Goal: Task Accomplishment & Management: Manage account settings

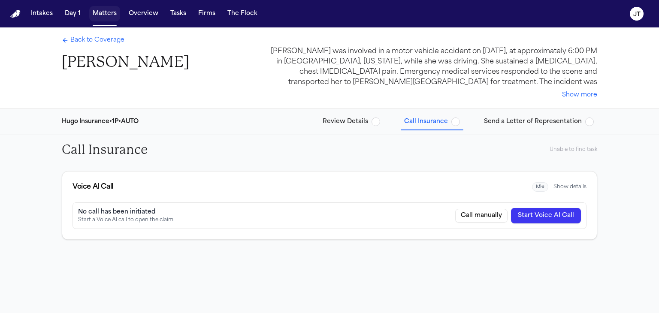
click at [103, 14] on button "Matters" at bounding box center [104, 13] width 31 height 15
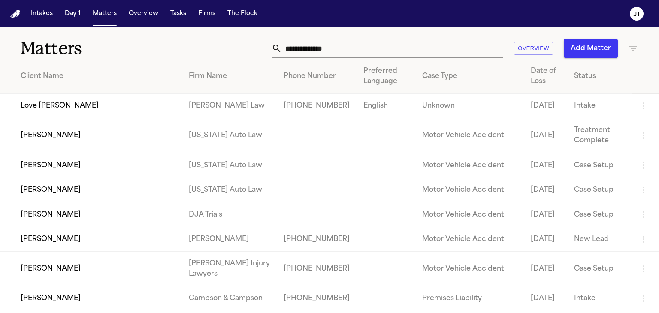
click at [365, 48] on input "text" at bounding box center [392, 48] width 221 height 19
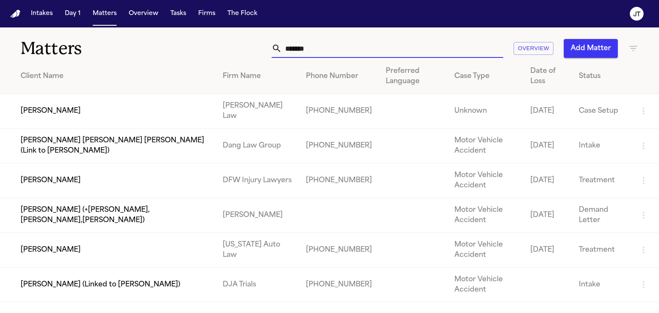
type input "*******"
click at [135, 99] on td "[PERSON_NAME]" at bounding box center [108, 111] width 216 height 35
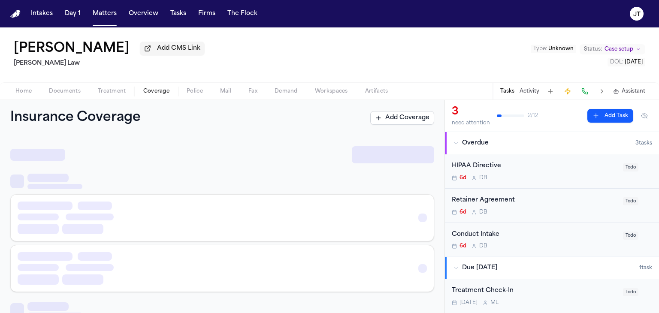
click at [169, 89] on button "Coverage" at bounding box center [156, 91] width 43 height 10
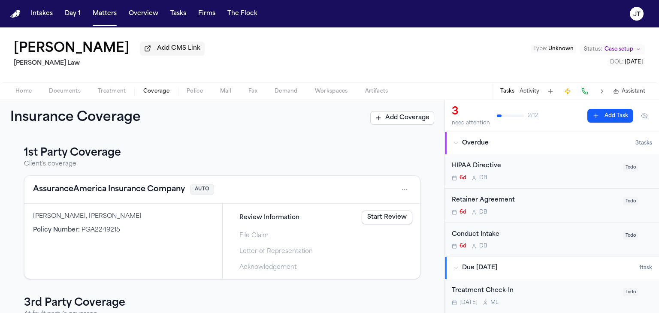
click at [389, 216] on link "Start Review" at bounding box center [387, 218] width 51 height 14
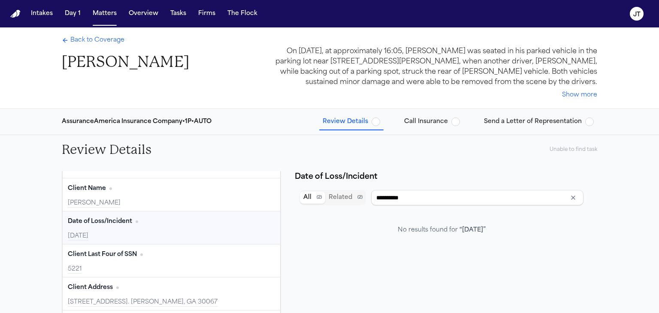
scroll to position [86, 0]
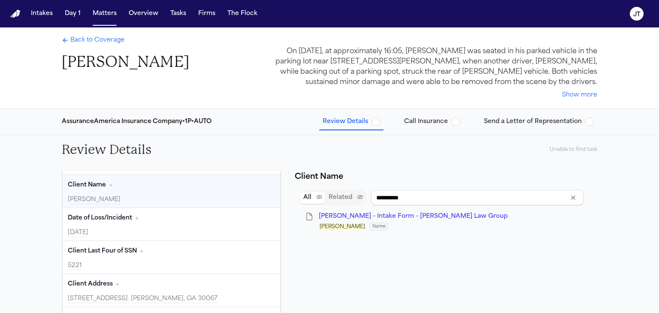
type input "**********"
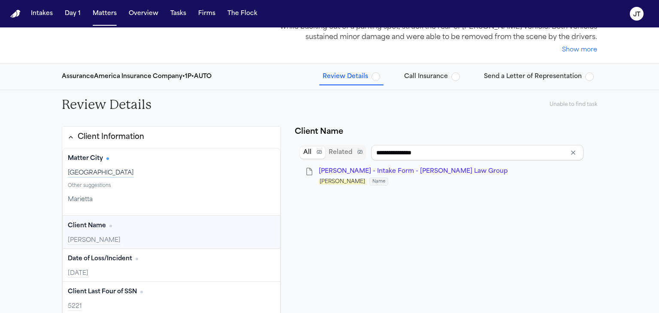
scroll to position [0, 0]
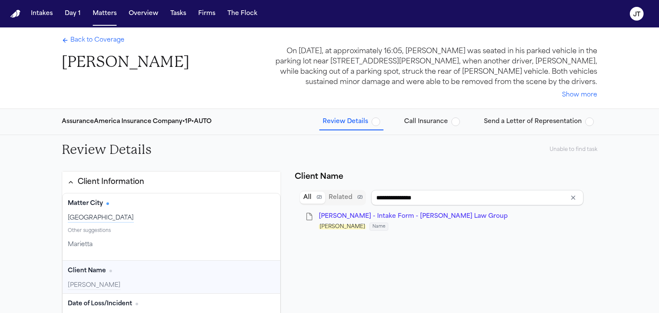
click at [430, 120] on span "Call Insurance" at bounding box center [426, 122] width 44 height 9
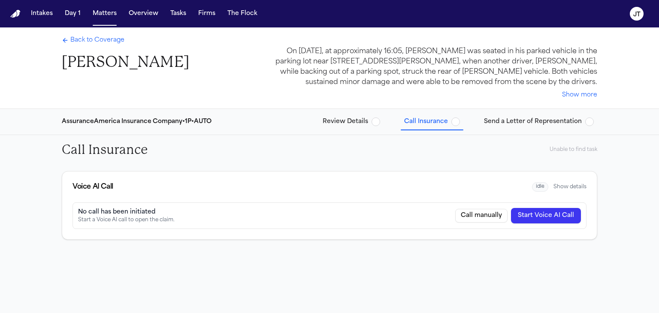
click at [488, 215] on button "Call manually" at bounding box center [481, 216] width 52 height 14
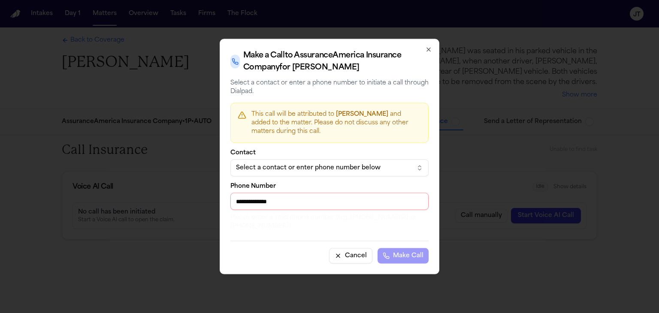
click at [395, 166] on div "Select a contact or enter phone number below" at bounding box center [322, 168] width 173 height 9
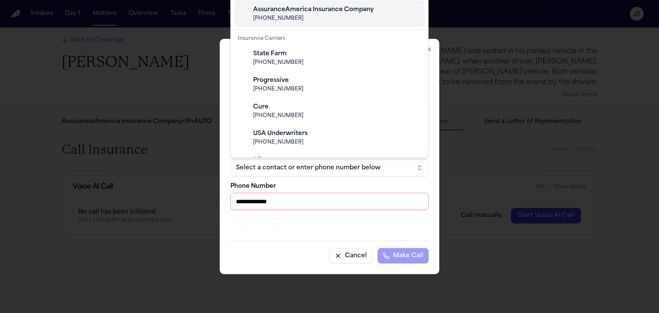
click at [341, 11] on div "AssuranceAmerica Insurance Company" at bounding box center [336, 10] width 166 height 9
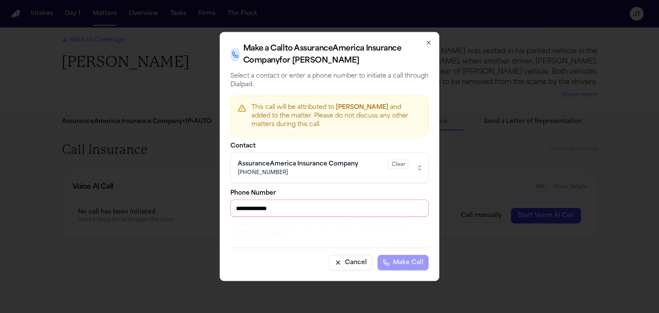
click at [319, 210] on input "**********" at bounding box center [329, 208] width 198 height 17
click at [409, 268] on div "Cancel Make Call" at bounding box center [329, 259] width 198 height 23
click at [312, 213] on input "**********" at bounding box center [329, 208] width 198 height 17
click at [293, 233] on p "Please enter a valid phone number (e.g. [PHONE_NUMBER] or [PHONE_NUMBER])" at bounding box center [329, 228] width 198 height 17
click at [354, 170] on span "[PHONE_NUMBER]" at bounding box center [310, 172] width 145 height 7
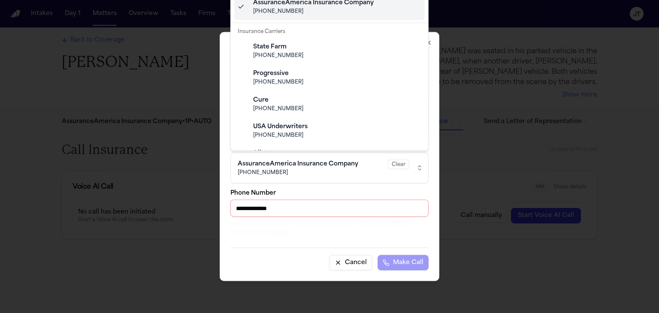
click at [285, 5] on div "AssuranceAmerica Insurance Company" at bounding box center [336, 3] width 166 height 9
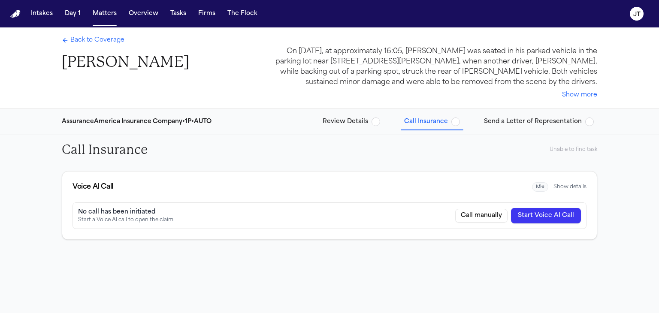
click at [492, 214] on button "Call manually" at bounding box center [481, 216] width 52 height 14
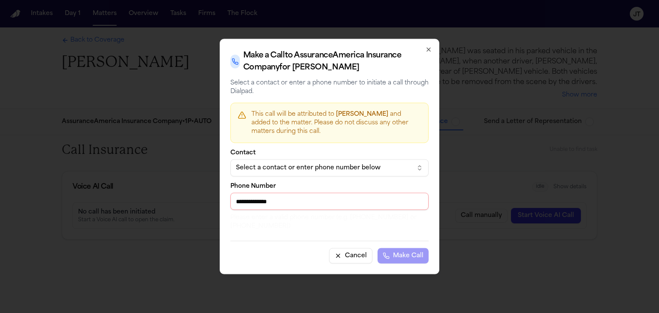
click at [240, 201] on input "**********" at bounding box center [329, 201] width 198 height 17
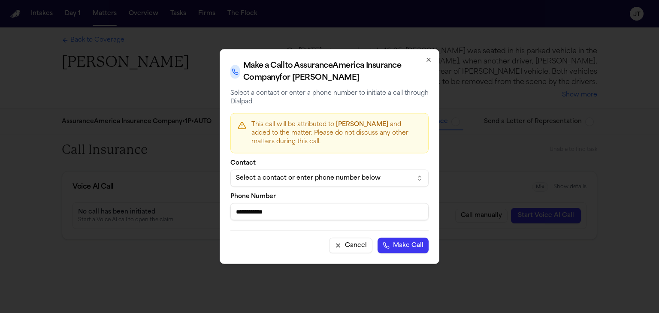
type input "**********"
click at [404, 249] on button "Make Call" at bounding box center [402, 245] width 51 height 15
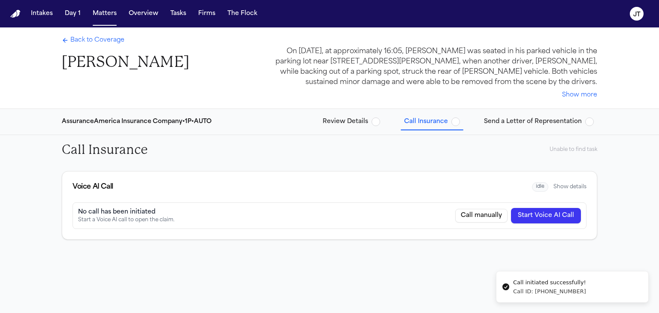
click at [81, 41] on span "Back to Coverage" at bounding box center [97, 40] width 54 height 9
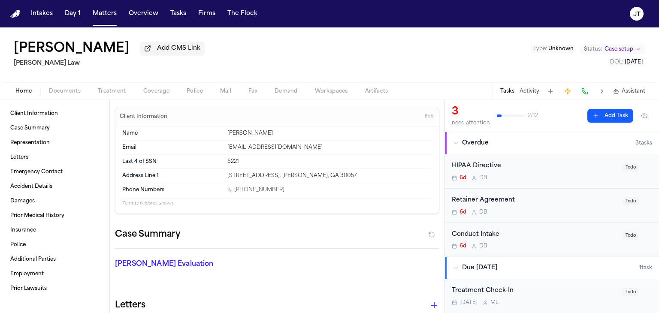
click at [21, 91] on span "Home" at bounding box center [23, 91] width 16 height 7
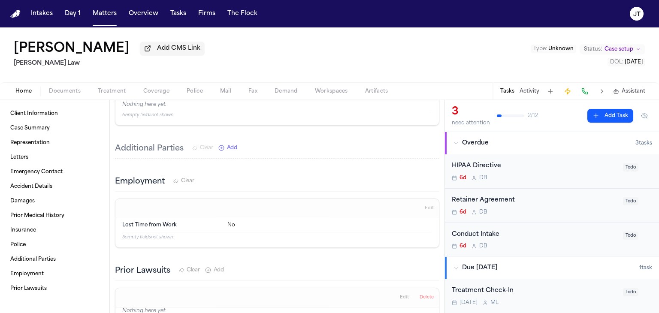
scroll to position [1030, 0]
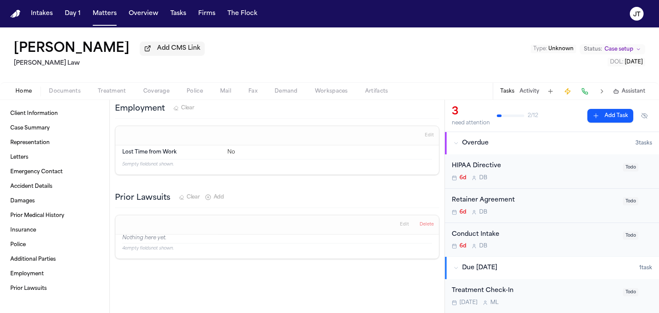
click at [59, 92] on span "Documents" at bounding box center [65, 91] width 32 height 7
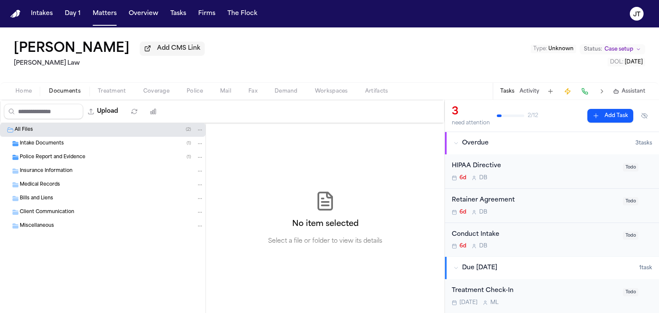
click at [54, 154] on span "Police Report and Evidence" at bounding box center [53, 157] width 66 height 7
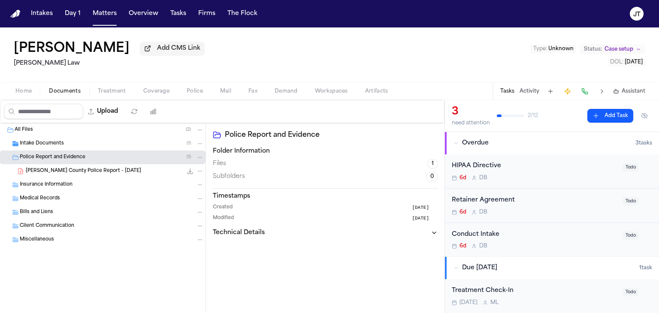
click at [51, 169] on span "[PERSON_NAME] County Police Report - [DATE]" at bounding box center [83, 171] width 115 height 7
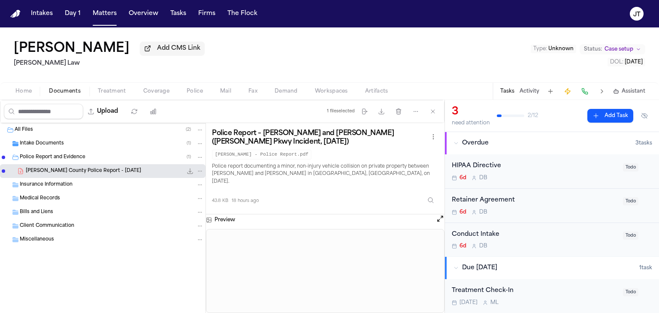
click at [437, 215] on button at bounding box center [440, 219] width 9 height 11
click at [439, 214] on button "Open preview" at bounding box center [440, 218] width 9 height 9
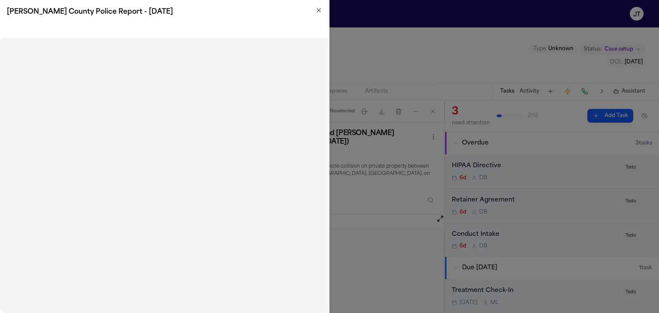
click at [320, 10] on icon "button" at bounding box center [318, 10] width 7 height 7
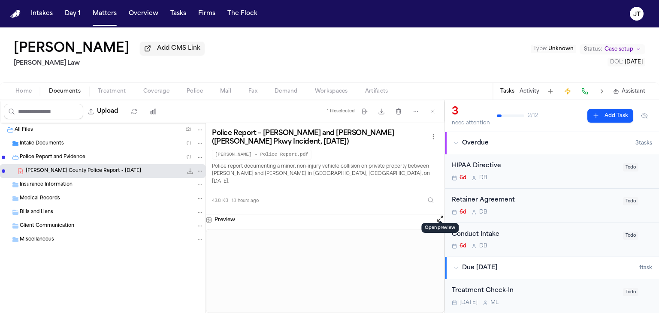
click at [17, 89] on span "Home" at bounding box center [23, 91] width 16 height 7
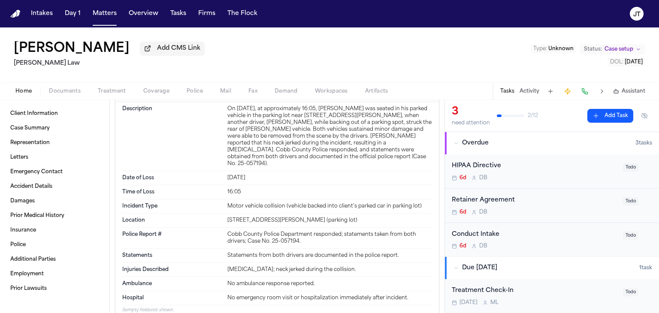
scroll to position [429, 0]
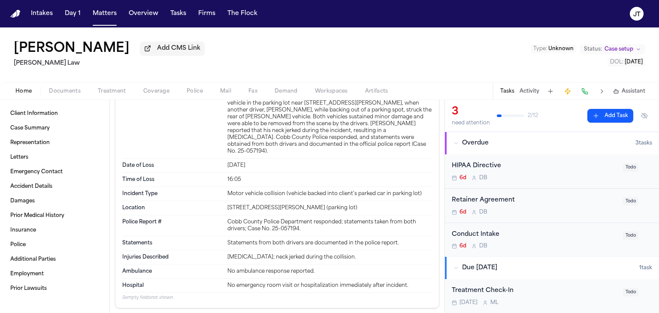
click at [59, 85] on div "Home Documents Treatment Coverage Police Mail Fax Demand Workspaces Artifacts T…" at bounding box center [329, 90] width 659 height 17
click at [66, 93] on span "Documents" at bounding box center [65, 91] width 32 height 7
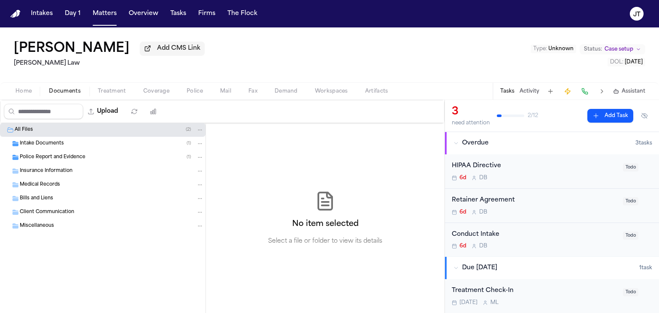
click at [41, 154] on span "Police Report and Evidence" at bounding box center [53, 157] width 66 height 7
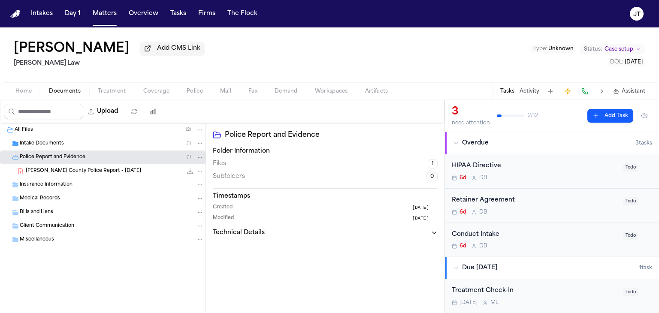
click at [60, 169] on span "[PERSON_NAME] County Police Report - [DATE]" at bounding box center [83, 171] width 115 height 7
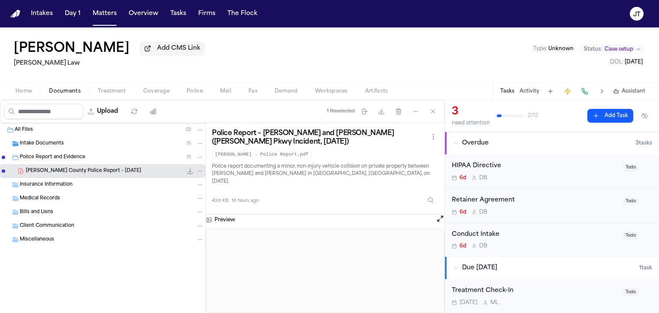
click at [46, 142] on span "Intake Documents" at bounding box center [42, 143] width 44 height 7
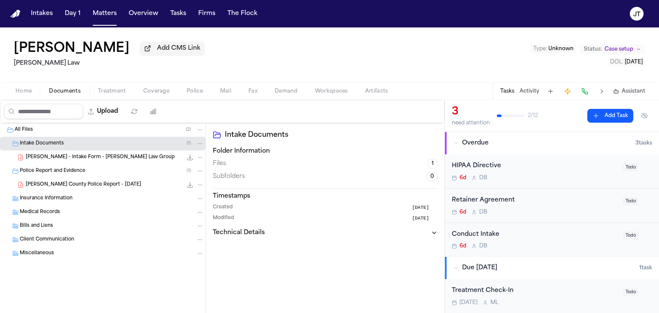
click at [87, 154] on span "[PERSON_NAME] - Intake Form - [PERSON_NAME] Law Group" at bounding box center [100, 157] width 149 height 7
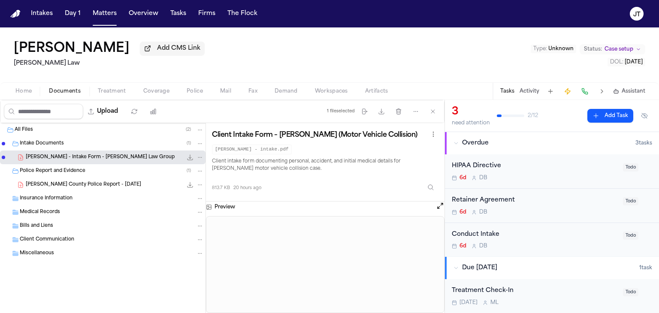
click at [82, 181] on span "[PERSON_NAME] County Police Report - [DATE]" at bounding box center [83, 184] width 115 height 7
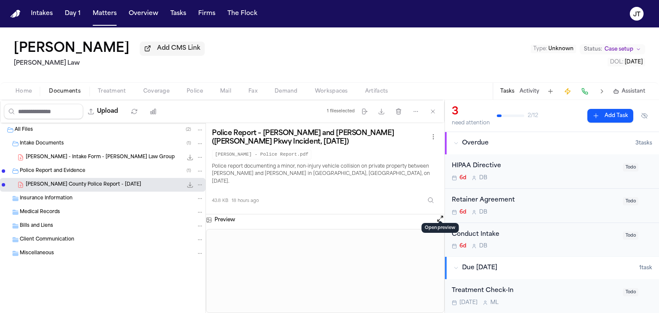
click at [441, 214] on button "Open preview" at bounding box center [440, 218] width 9 height 9
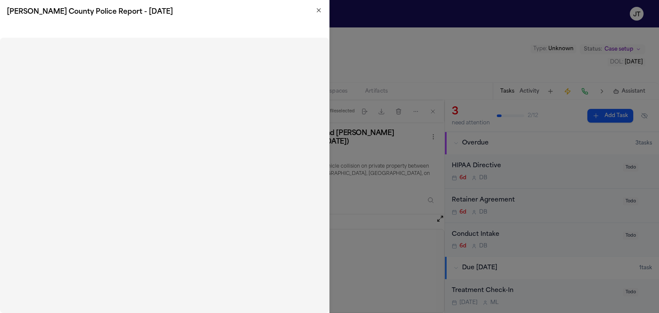
click at [319, 11] on icon "button" at bounding box center [318, 10] width 3 height 3
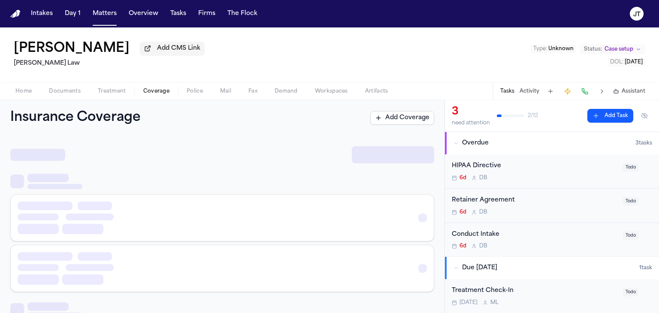
click at [159, 87] on button "Coverage" at bounding box center [156, 91] width 43 height 10
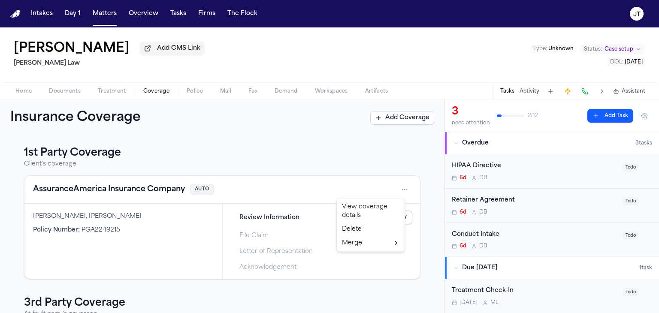
click at [395, 190] on html "Intakes Day 1 Matters Overview Tasks Firms The Flock [PERSON_NAME] Add CMS Link…" at bounding box center [329, 156] width 659 height 313
click at [359, 212] on div "View coverage details" at bounding box center [370, 211] width 64 height 22
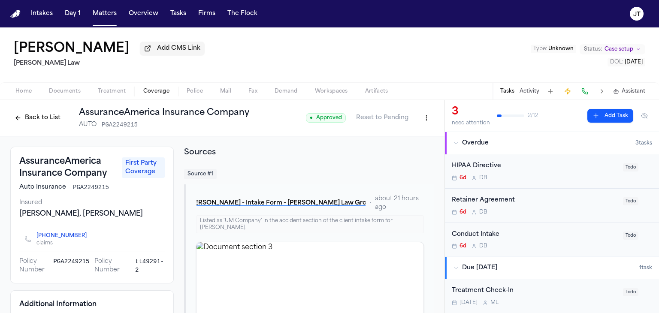
click at [423, 114] on html "Intakes Day 1 Matters Overview Tasks Firms The Flock [PERSON_NAME] Add CMS Link…" at bounding box center [329, 156] width 659 height 313
click at [389, 135] on div "Edit Coverage" at bounding box center [391, 137] width 72 height 14
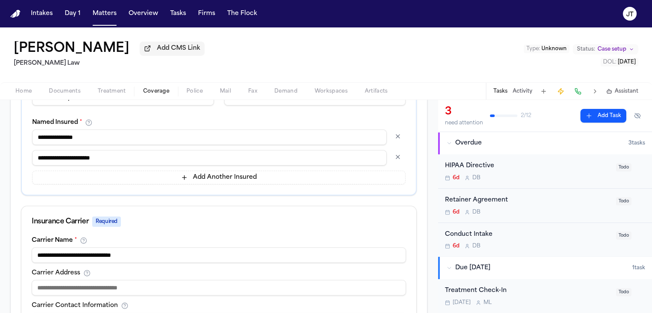
scroll to position [257, 0]
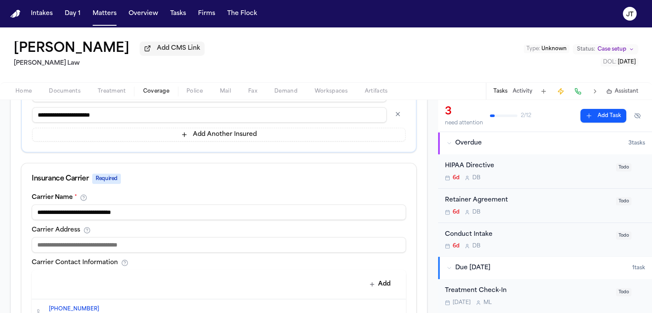
click at [117, 237] on input at bounding box center [219, 244] width 374 height 15
type input "*"
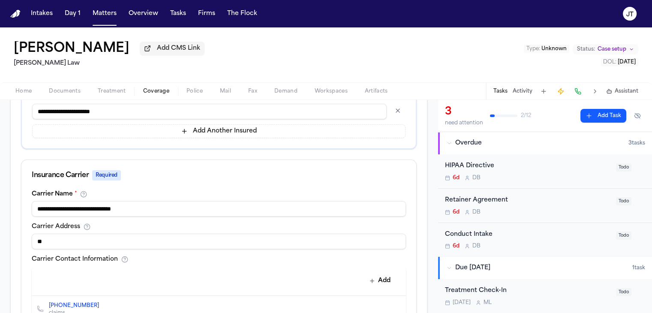
type input "*"
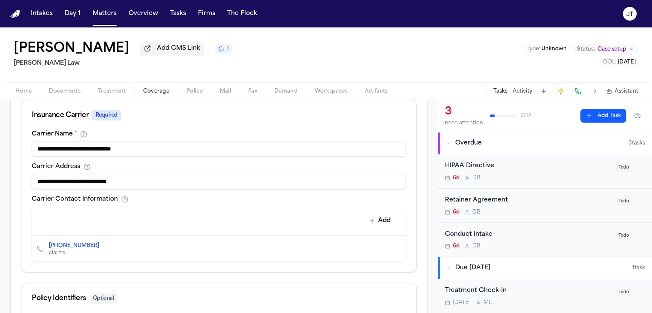
scroll to position [304, 0]
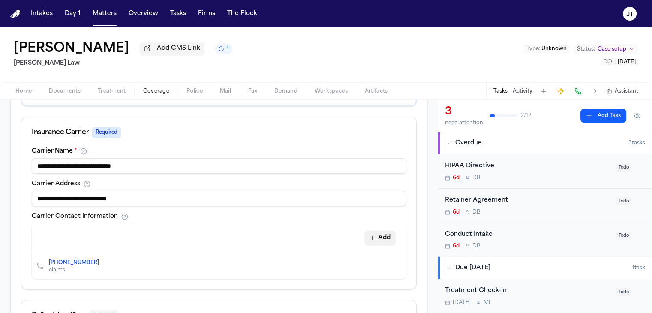
type input "**********"
click at [377, 230] on button "Add" at bounding box center [380, 237] width 31 height 15
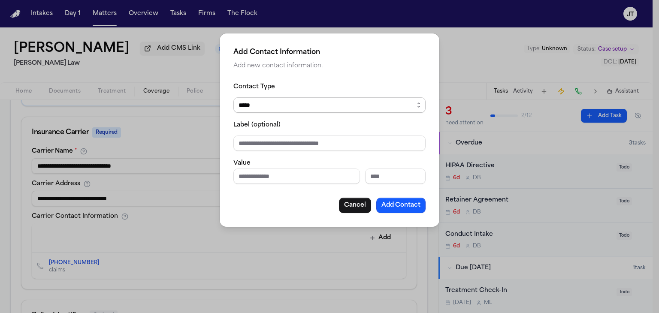
click at [271, 107] on select "***** ***** ******* *** *****" at bounding box center [329, 104] width 192 height 15
select select "*****"
click at [233, 97] on select "***** ***** ******* *** *****" at bounding box center [329, 104] width 192 height 15
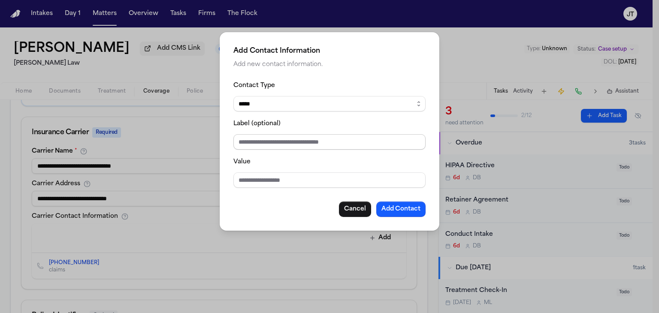
click at [262, 140] on input "Label (optional)" at bounding box center [329, 141] width 192 height 15
type input "**********"
click at [411, 208] on button "Add Contact" at bounding box center [400, 209] width 49 height 15
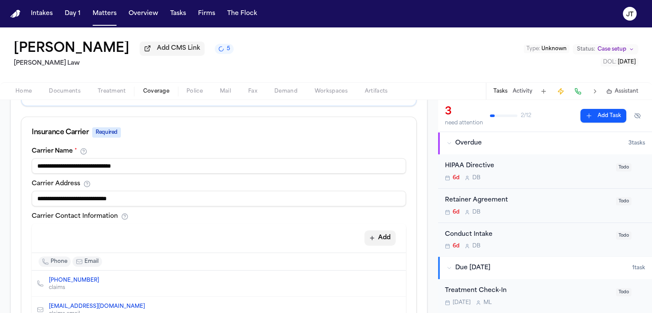
click at [376, 230] on button "Add" at bounding box center [380, 237] width 31 height 15
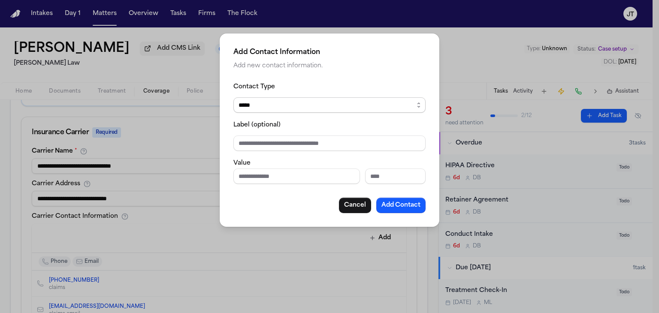
click at [285, 108] on select "***** ***** ******* *** *****" at bounding box center [329, 104] width 192 height 15
select select "***"
click at [233, 97] on select "***** ***** ******* *** *****" at bounding box center [329, 104] width 192 height 15
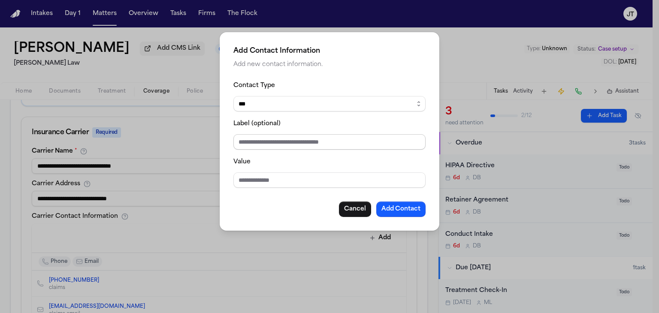
click at [265, 139] on input "Label (optional)" at bounding box center [329, 141] width 192 height 15
type input "**********"
click at [390, 212] on button "Add Contact" at bounding box center [400, 209] width 49 height 15
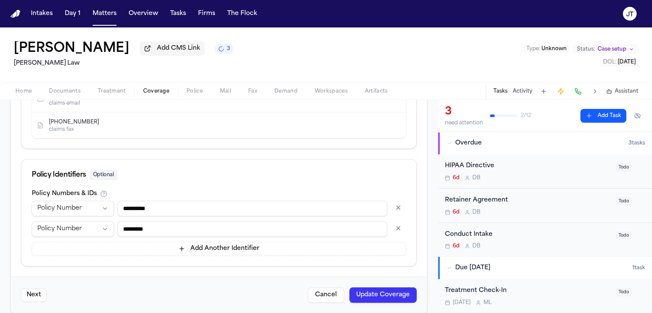
scroll to position [43, 0]
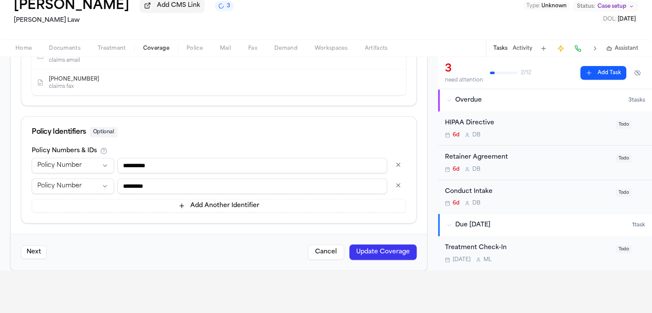
click at [20, 243] on div "Next Cancel Update Coverage" at bounding box center [219, 252] width 417 height 36
click at [28, 245] on button "Next" at bounding box center [34, 252] width 26 height 14
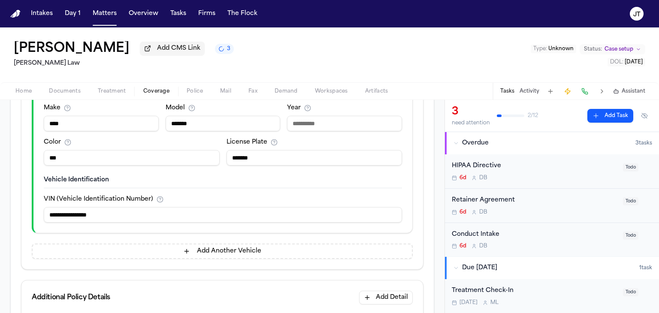
scroll to position [293, 0]
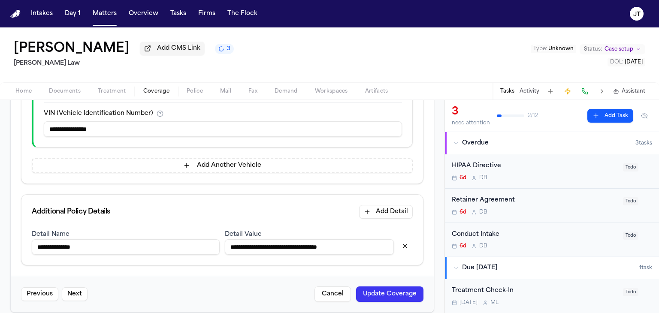
click at [72, 287] on button "Next" at bounding box center [75, 294] width 26 height 14
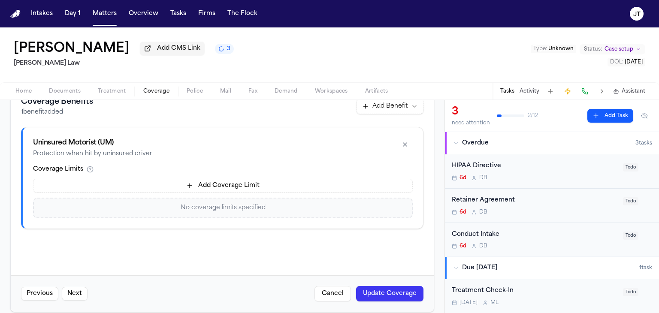
click at [77, 287] on button "Next" at bounding box center [75, 294] width 26 height 14
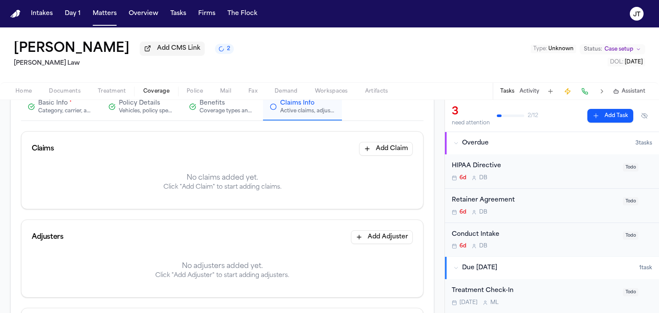
scroll to position [0, 0]
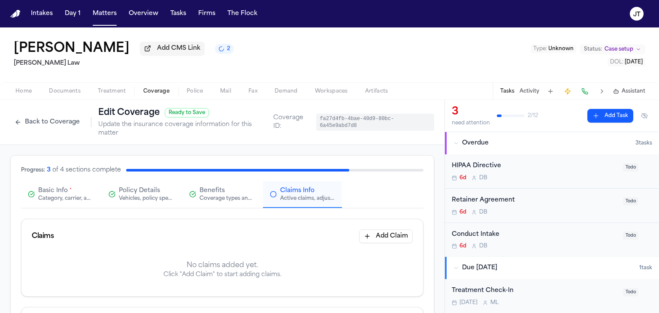
click at [387, 229] on button "Add Claim" at bounding box center [386, 236] width 54 height 14
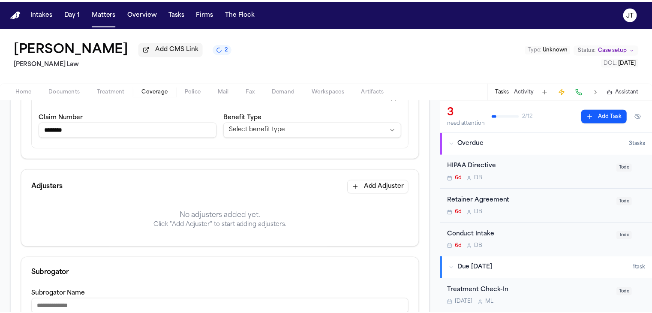
scroll to position [172, 0]
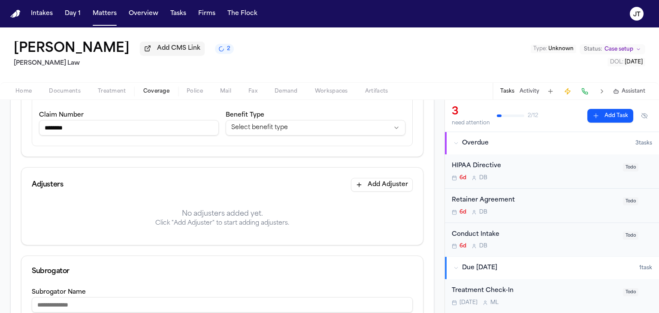
type input "********"
click at [374, 178] on button "Add Adjuster" at bounding box center [382, 185] width 62 height 14
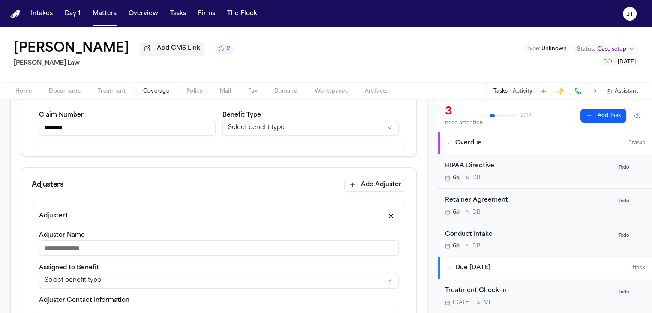
click at [173, 240] on input "Adjuster Name" at bounding box center [219, 247] width 360 height 15
click at [173, 240] on input "*" at bounding box center [219, 247] width 360 height 15
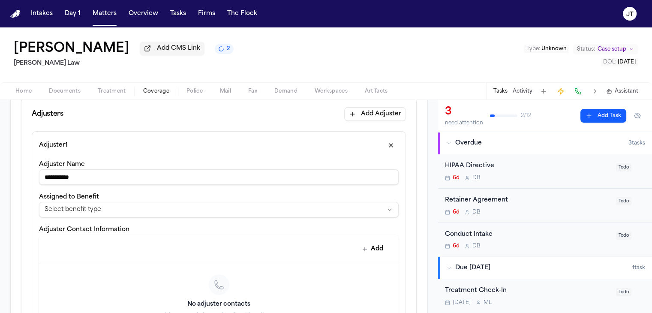
scroll to position [257, 0]
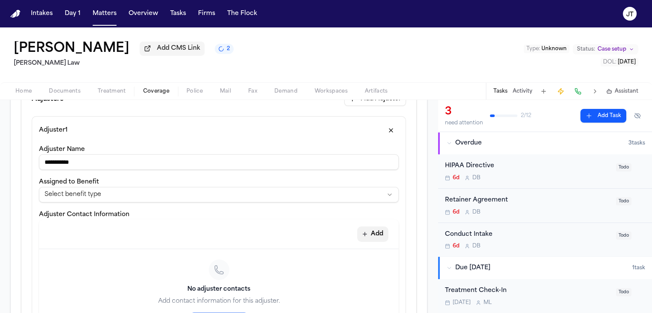
type input "**********"
click at [362, 231] on icon "button" at bounding box center [365, 234] width 7 height 7
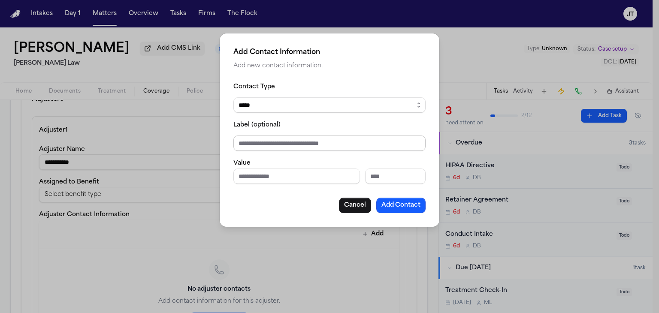
click at [245, 140] on input "Label (optional)" at bounding box center [329, 143] width 192 height 15
click at [249, 176] on input "Phone number" at bounding box center [296, 176] width 127 height 15
type input "**********"
click at [390, 206] on button "Add Contact" at bounding box center [400, 205] width 49 height 15
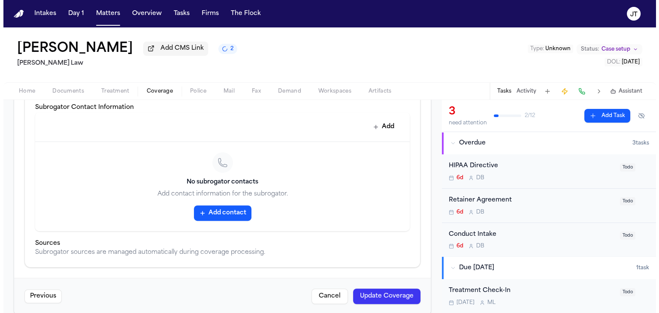
scroll to position [520, 0]
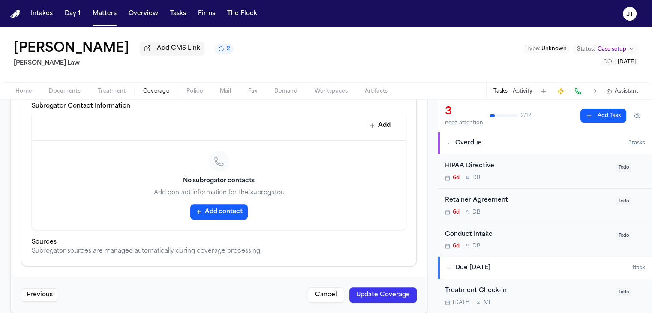
click at [385, 287] on button "Update Coverage" at bounding box center [383, 294] width 67 height 15
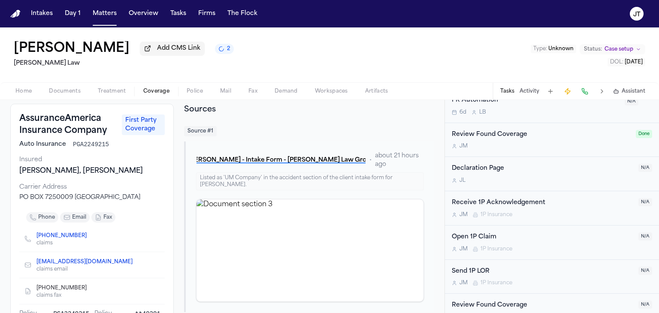
scroll to position [295, 0]
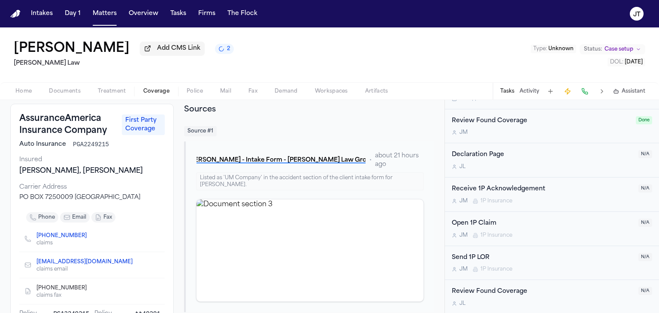
click at [472, 258] on div "Send 1P LOR" at bounding box center [542, 258] width 181 height 10
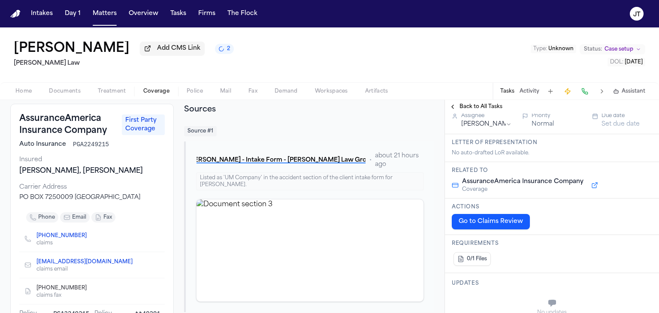
scroll to position [86, 0]
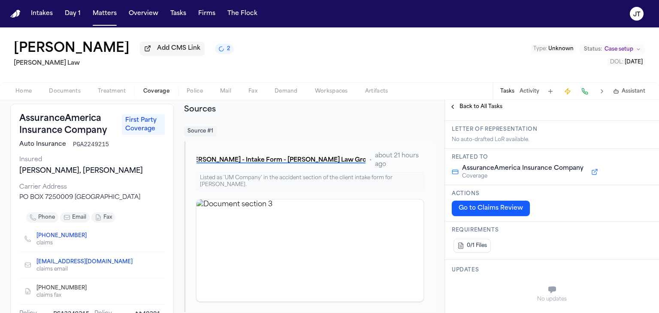
click at [482, 216] on button "Go to Claims Review" at bounding box center [491, 208] width 78 height 15
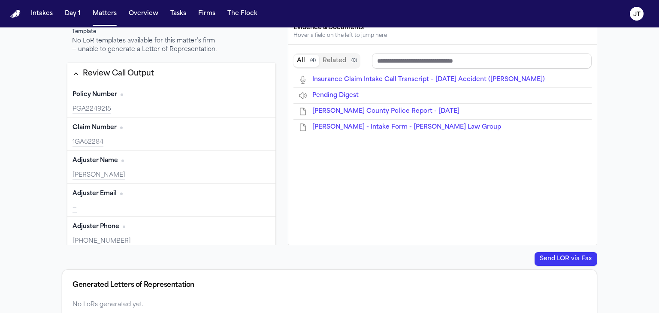
scroll to position [166, 0]
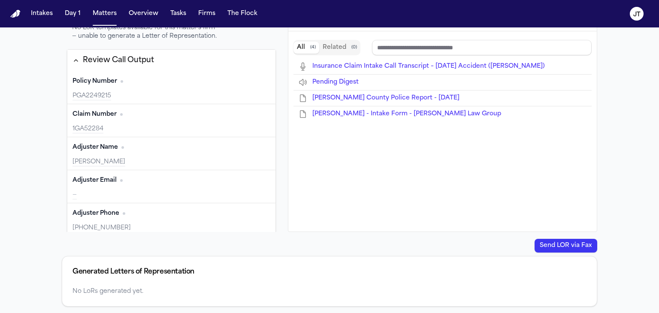
click at [570, 245] on button "Send LOR via Fax" at bounding box center [565, 246] width 63 height 14
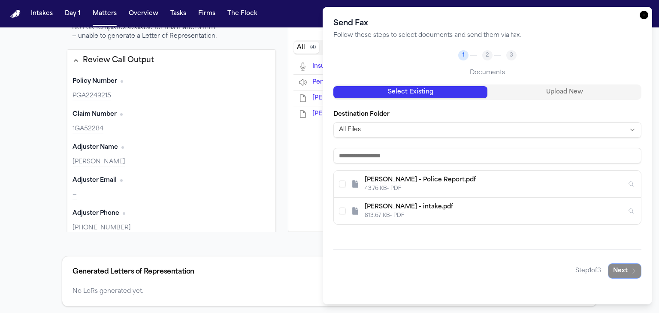
click at [643, 12] on icon "button" at bounding box center [644, 15] width 9 height 9
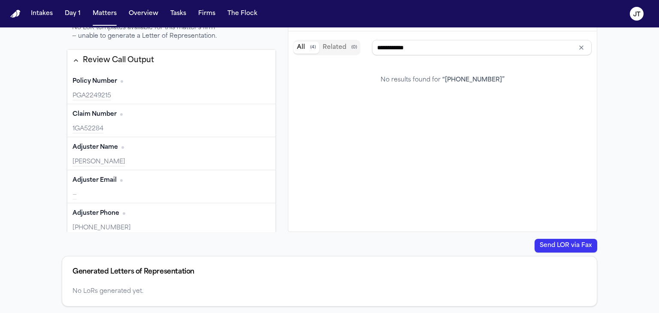
type input "**********"
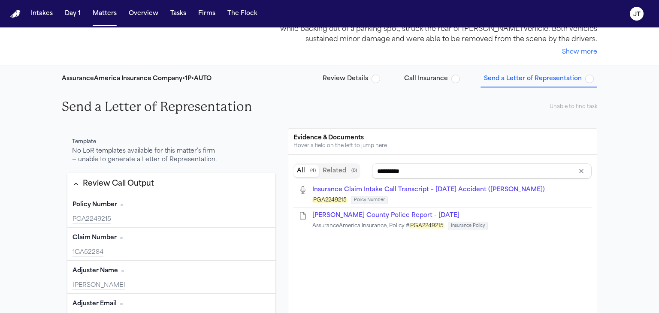
scroll to position [0, 0]
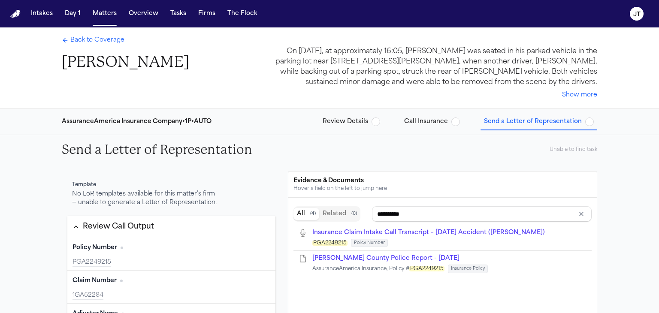
type input "********"
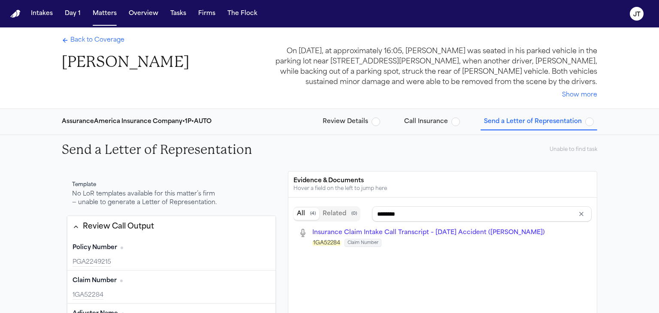
click at [378, 122] on span "button" at bounding box center [375, 122] width 9 height 9
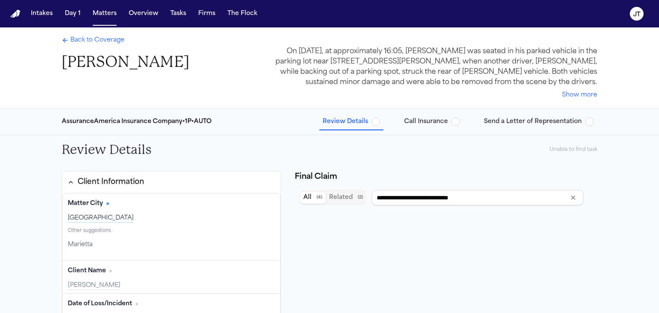
click at [91, 42] on span "Back to Coverage" at bounding box center [97, 40] width 54 height 9
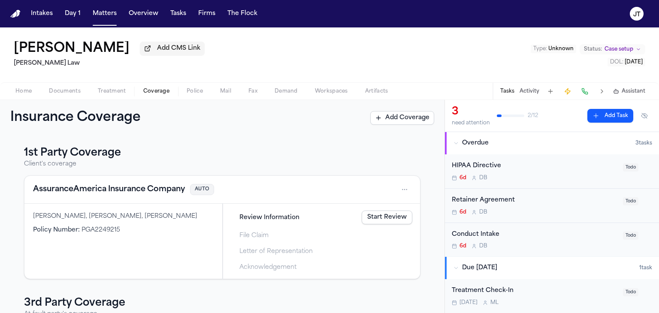
click at [550, 90] on button at bounding box center [550, 91] width 12 height 12
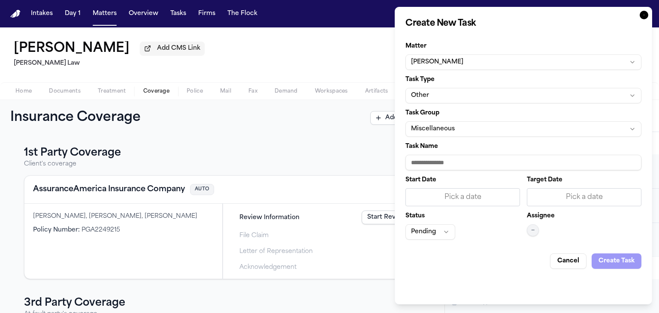
click at [640, 17] on icon "button" at bounding box center [644, 15] width 9 height 9
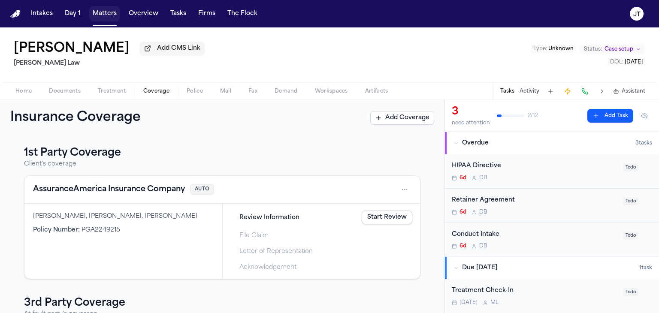
click at [105, 10] on button "Matters" at bounding box center [104, 13] width 31 height 15
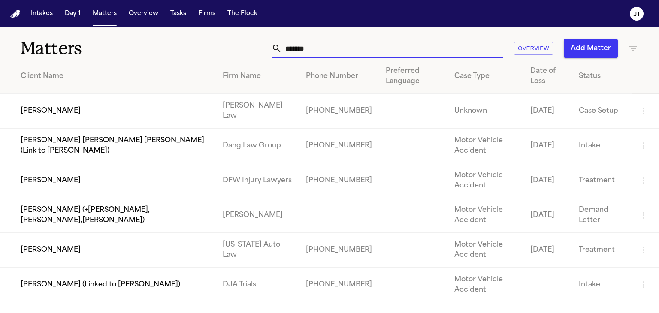
drag, startPoint x: 333, startPoint y: 49, endPoint x: 230, endPoint y: 46, distance: 103.0
click at [232, 47] on div "******* Overview Add Matter" at bounding box center [415, 48] width 445 height 19
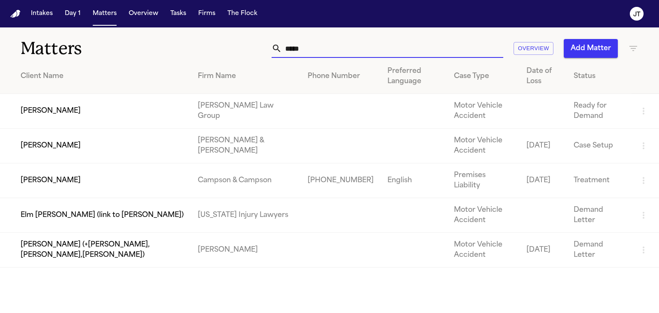
type input "*****"
click at [57, 181] on td "[PERSON_NAME]" at bounding box center [95, 180] width 191 height 35
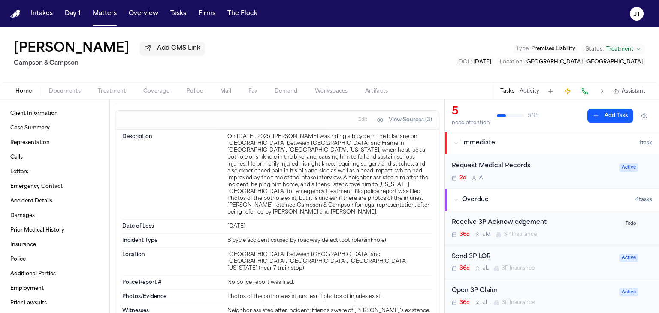
scroll to position [601, 0]
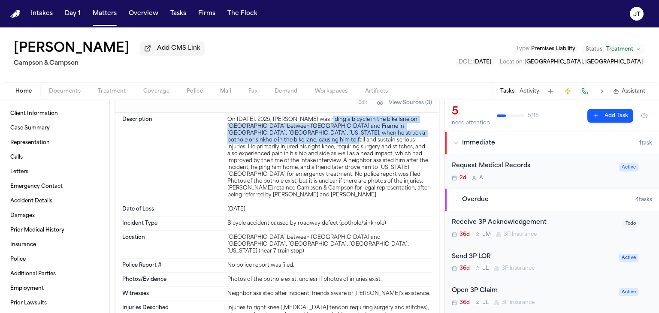
drag, startPoint x: 317, startPoint y: 116, endPoint x: 264, endPoint y: 138, distance: 57.9
click at [264, 138] on div "On [DATE]. 2025, [PERSON_NAME] was riding a bicycle in the bike lane on [GEOGRA…" at bounding box center [329, 157] width 205 height 82
copy div "iding a bicycle in the bike lane on [GEOGRAPHIC_DATA] between [GEOGRAPHIC_DATA]…"
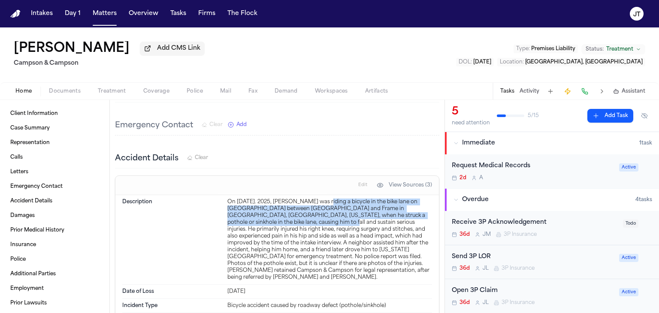
scroll to position [515, 0]
